Goal: Information Seeking & Learning: Learn about a topic

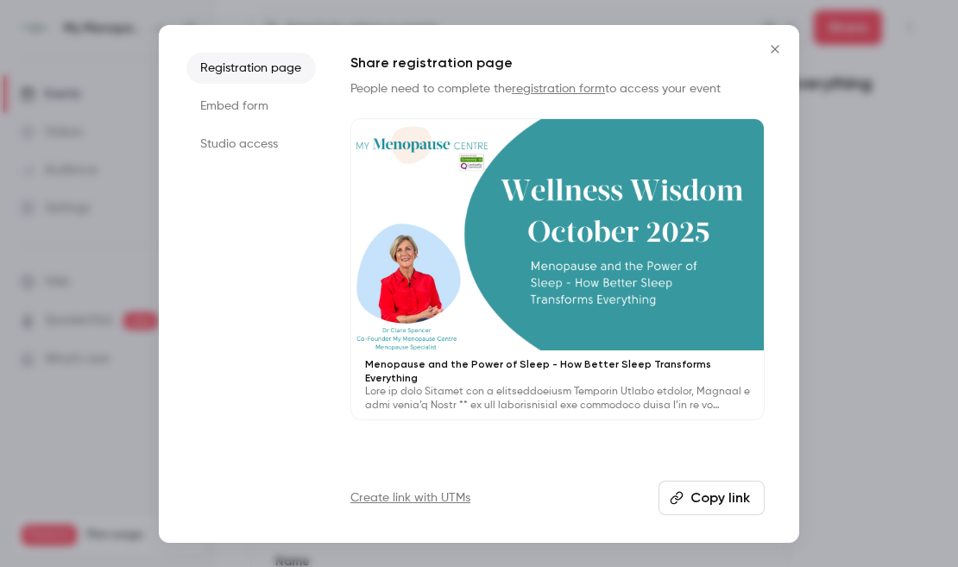
click at [773, 47] on icon "Close" at bounding box center [775, 49] width 8 height 8
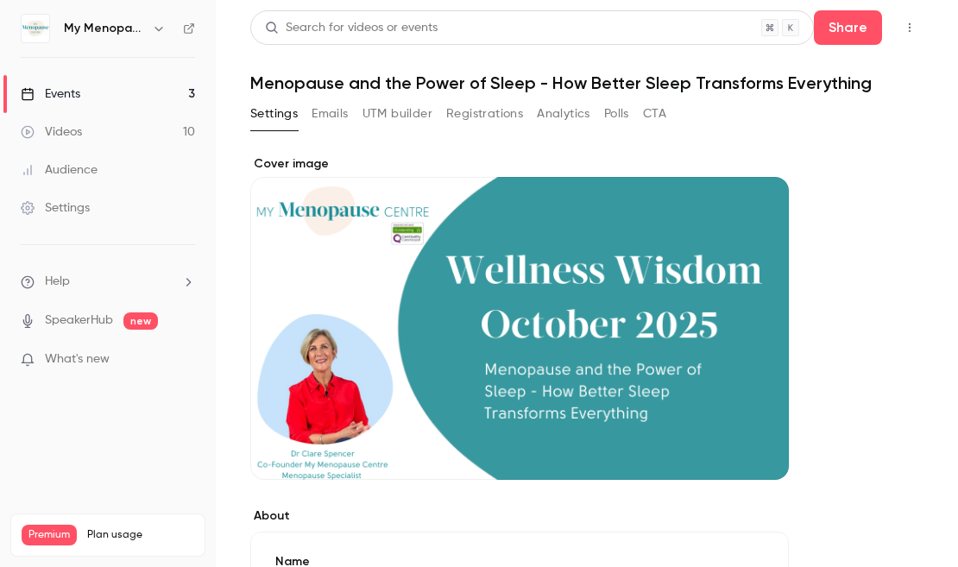
click at [69, 94] on div "Events" at bounding box center [51, 93] width 60 height 17
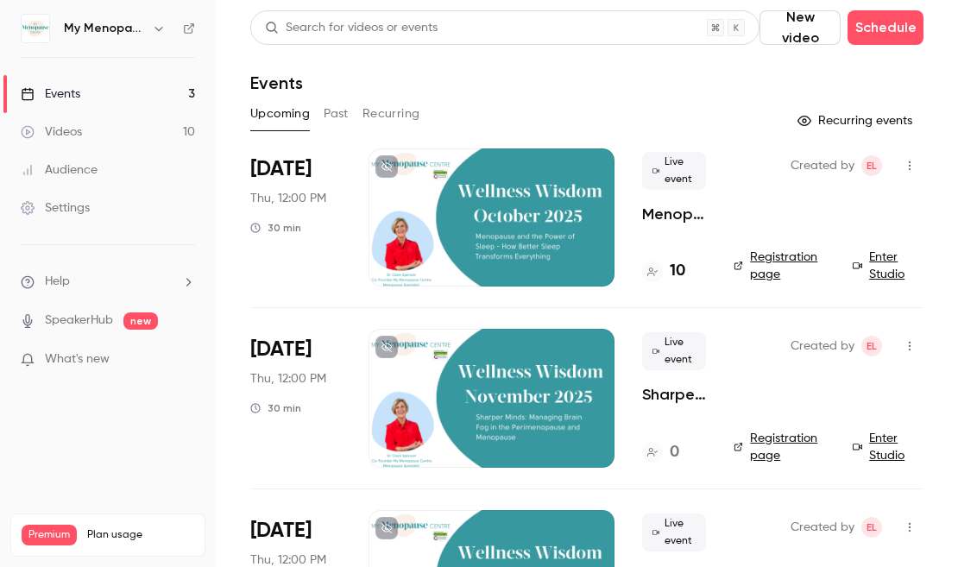
click at [160, 28] on icon "button" at bounding box center [159, 29] width 14 height 14
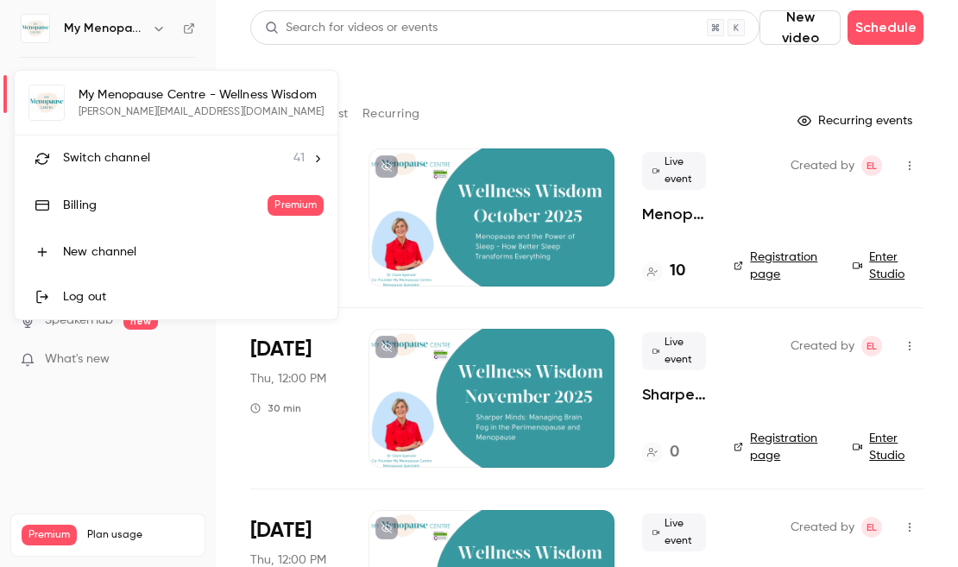
click at [129, 164] on span "Switch channel" at bounding box center [106, 158] width 87 height 18
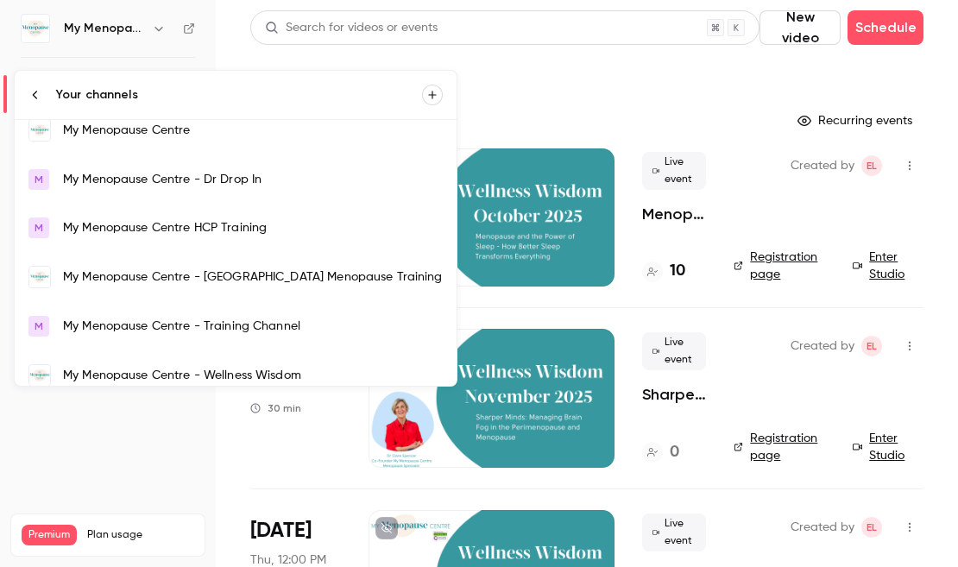
scroll to position [1245, 0]
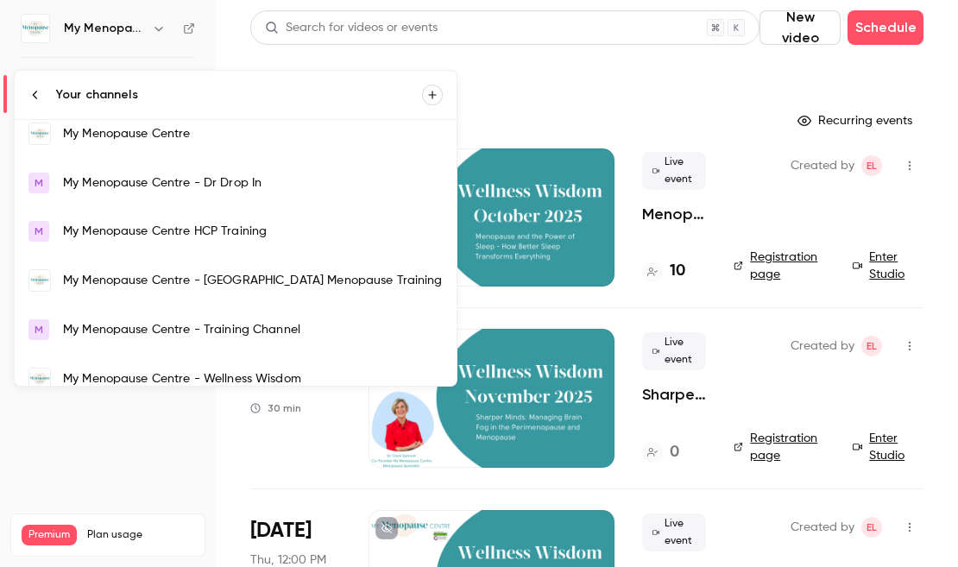
click at [112, 142] on link "My Menopause Centre" at bounding box center [236, 134] width 442 height 50
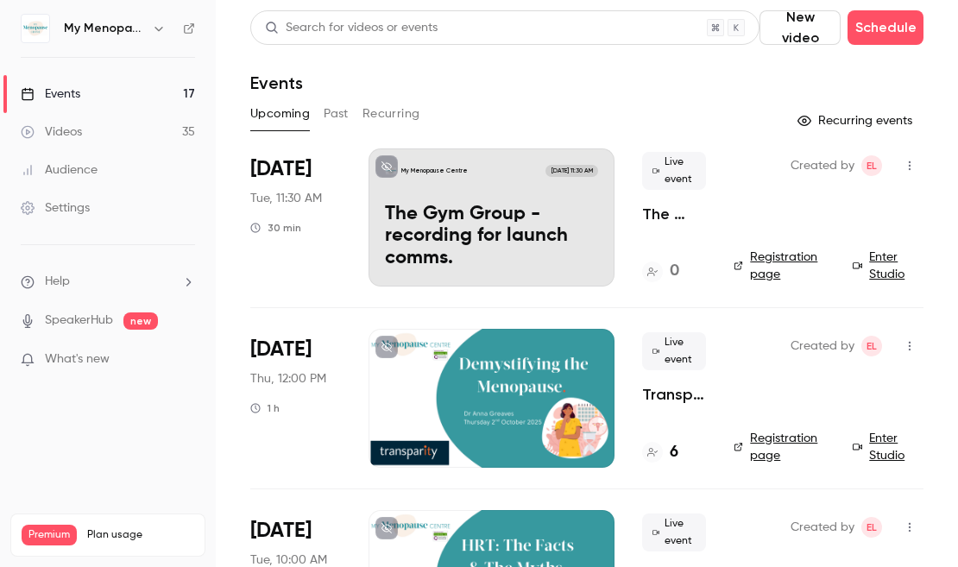
click at [336, 114] on button "Past" at bounding box center [336, 114] width 25 height 28
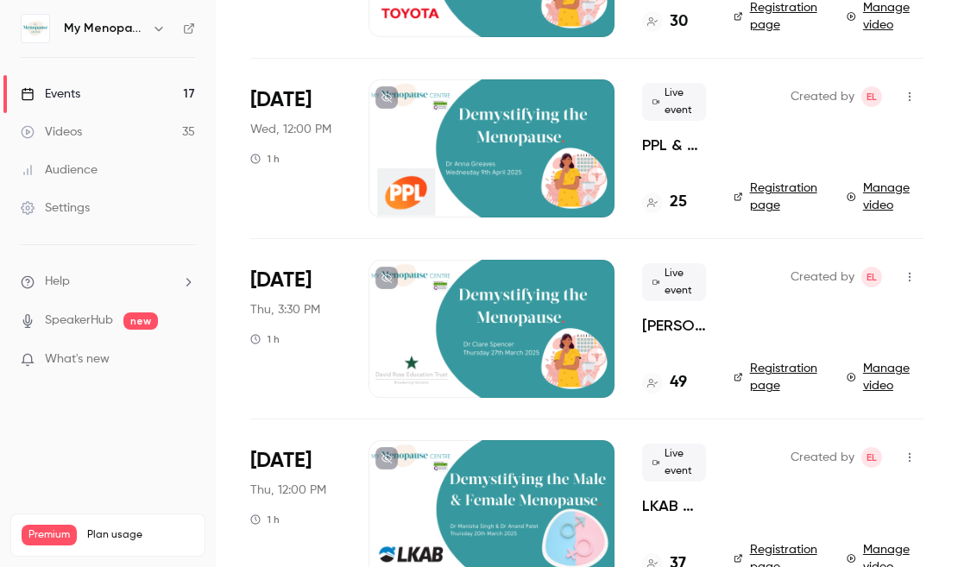
scroll to position [1727, 0]
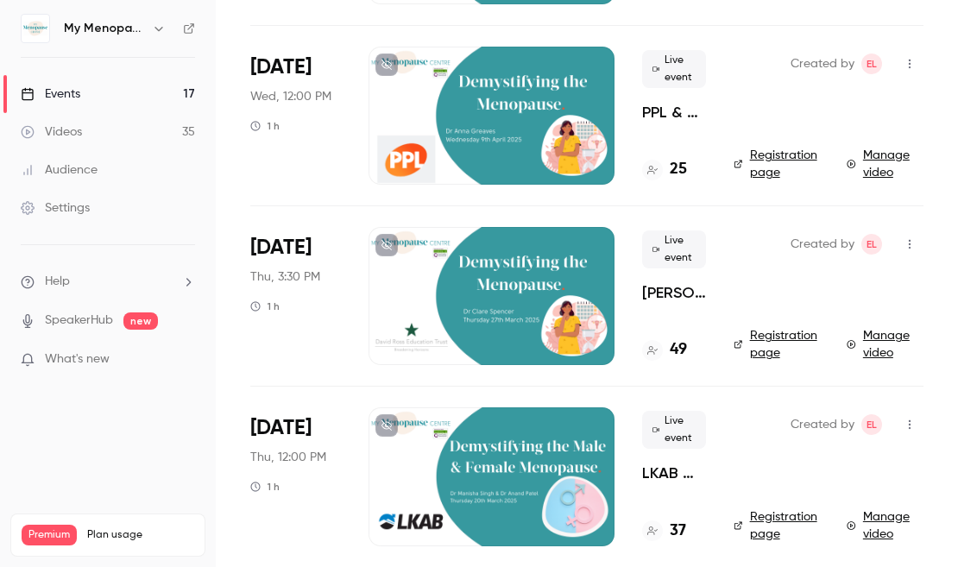
click at [494, 280] on div at bounding box center [491, 296] width 246 height 138
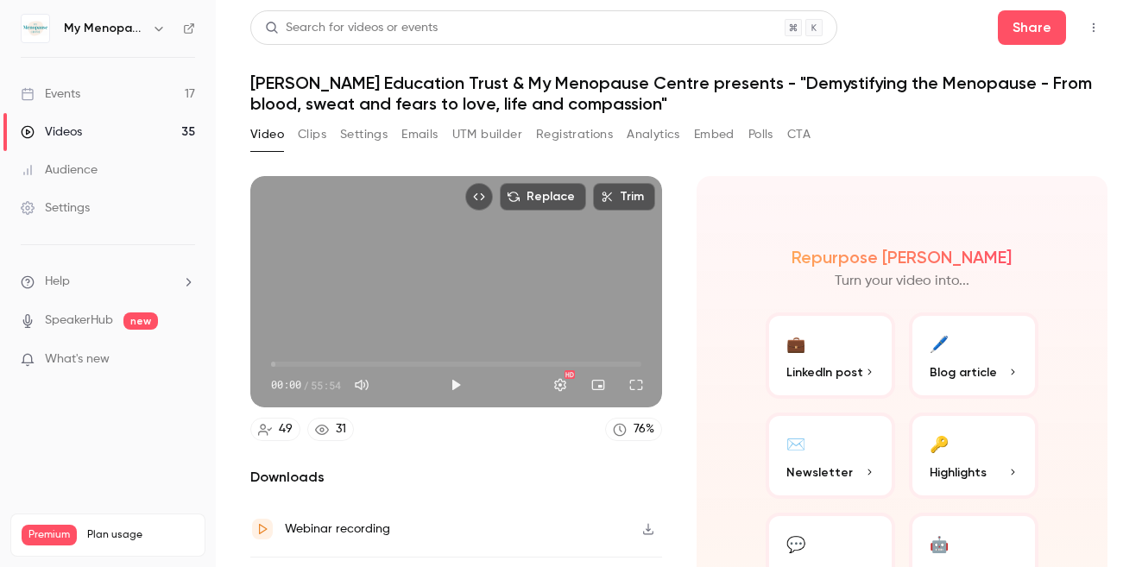
click at [312, 132] on button "Clips" at bounding box center [312, 135] width 28 height 28
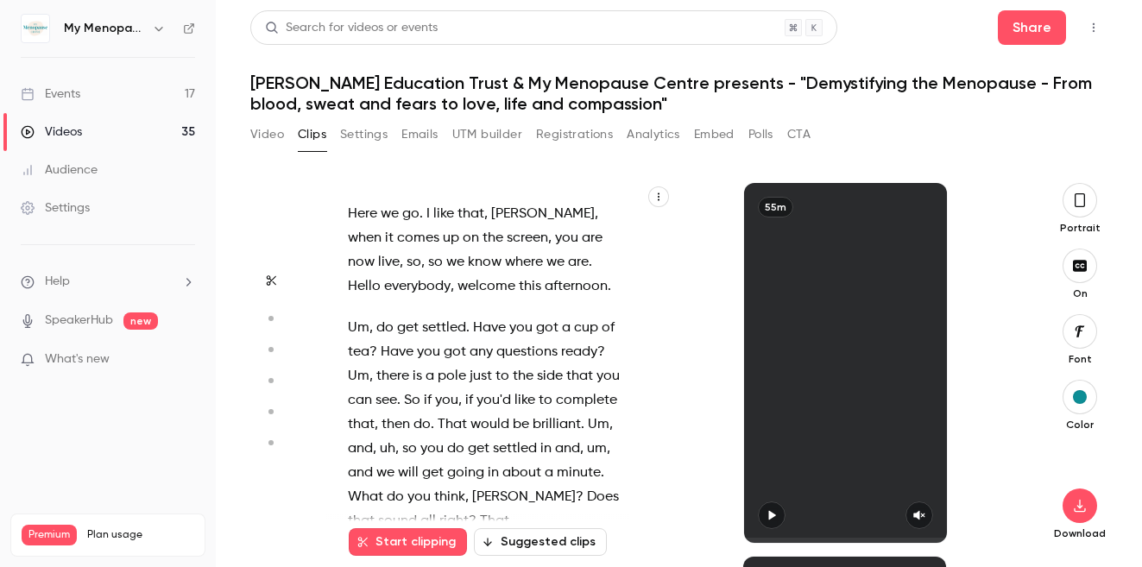
click at [364, 130] on button "Settings" at bounding box center [363, 135] width 47 height 28
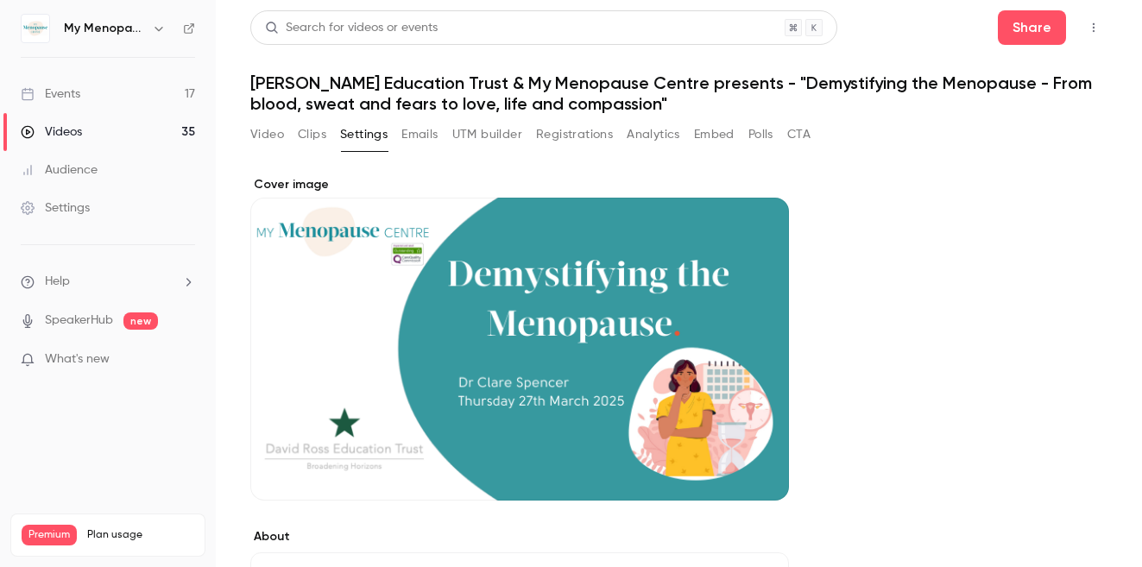
click at [423, 135] on button "Emails" at bounding box center [419, 135] width 36 height 28
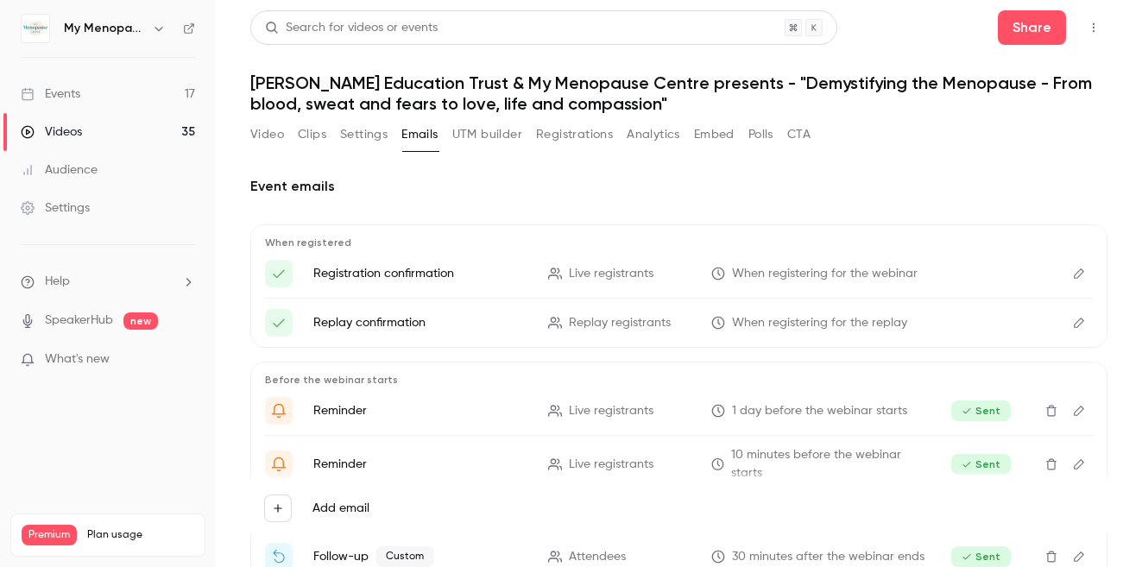
click at [660, 139] on button "Analytics" at bounding box center [652, 135] width 53 height 28
click at [273, 129] on button "Video" at bounding box center [267, 135] width 34 height 28
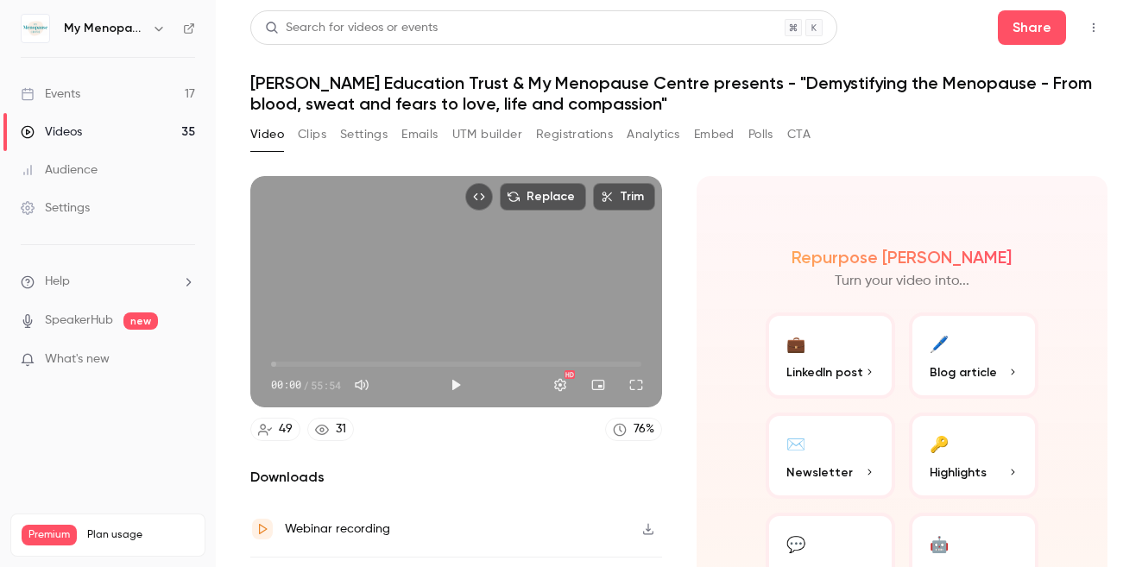
scroll to position [102, 0]
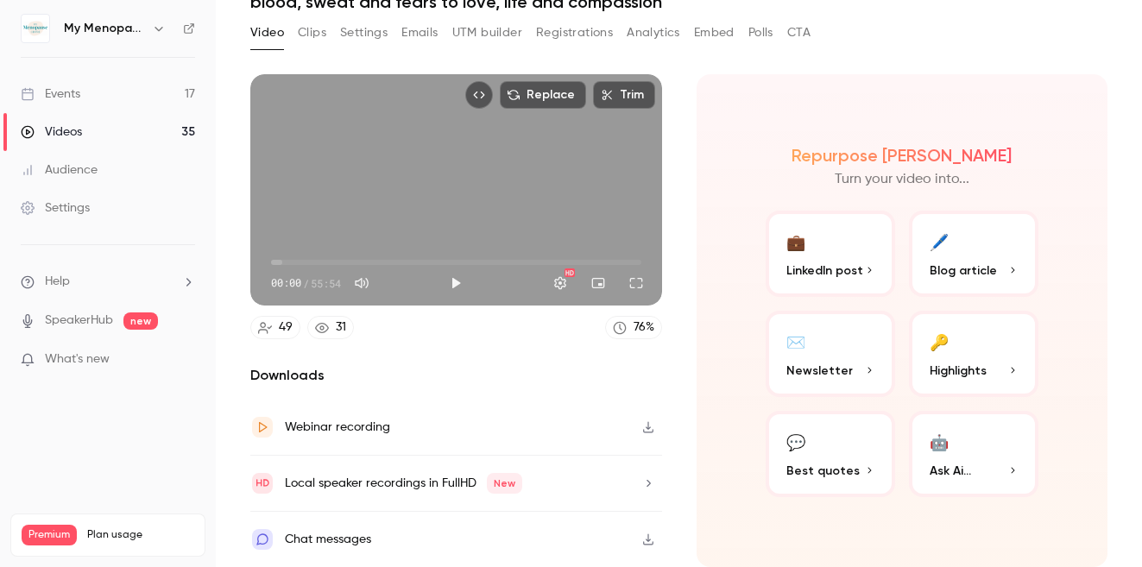
click at [66, 92] on div "Events" at bounding box center [51, 93] width 60 height 17
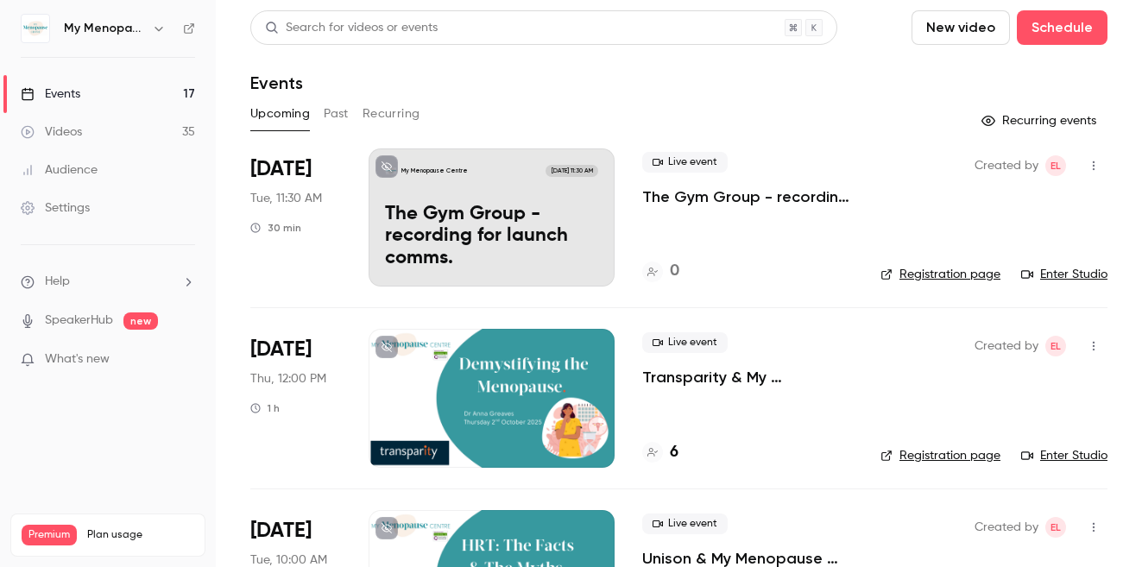
click at [338, 109] on button "Past" at bounding box center [336, 114] width 25 height 28
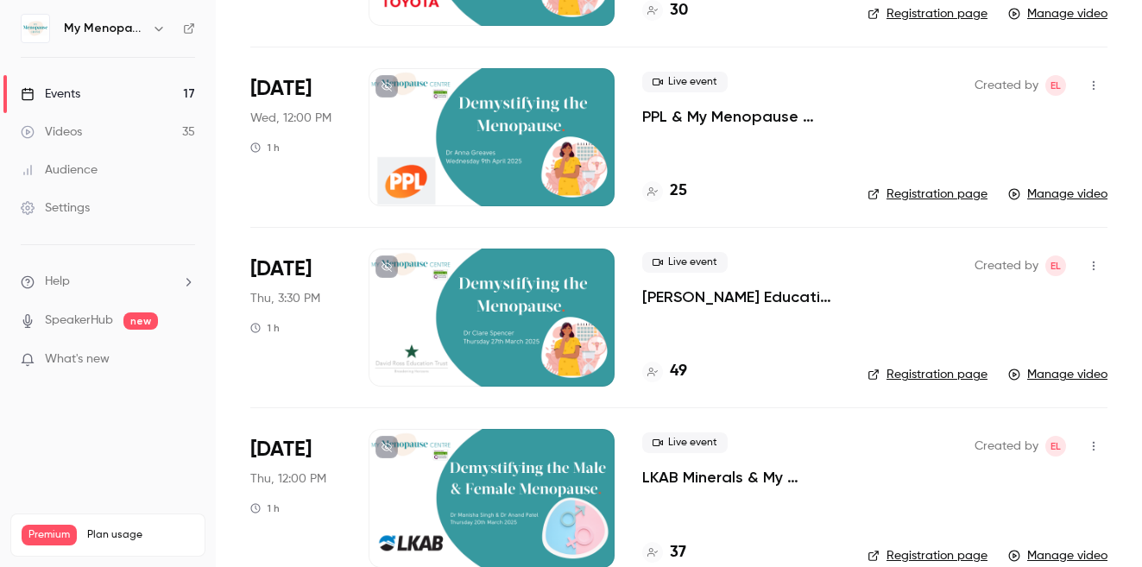
scroll to position [1853, 0]
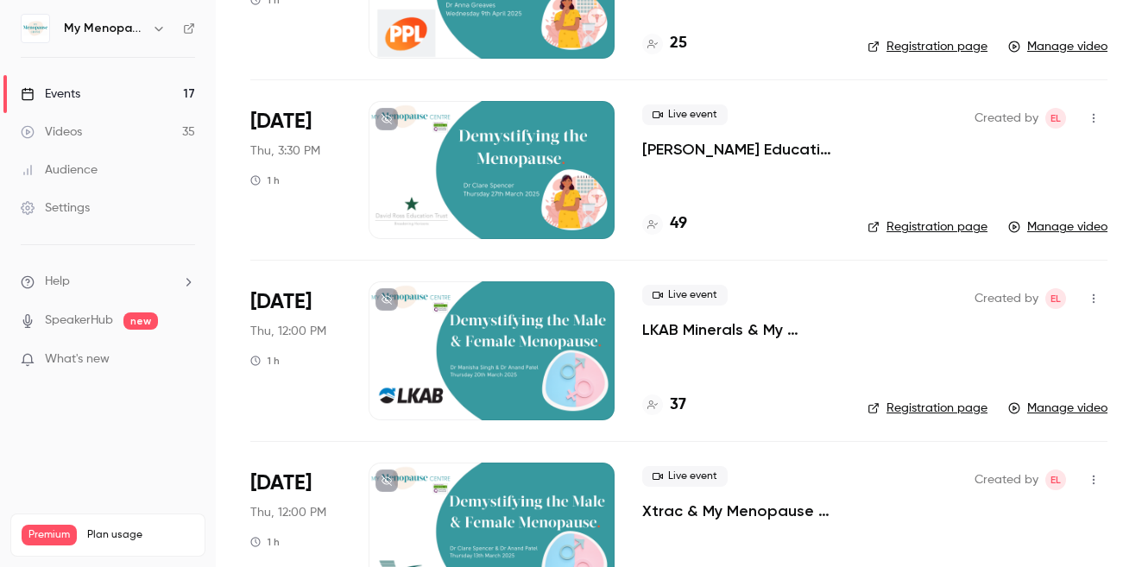
click at [389, 128] on button at bounding box center [386, 119] width 22 height 22
click at [383, 117] on icon at bounding box center [386, 119] width 10 height 10
